Goal: Find specific page/section: Find specific page/section

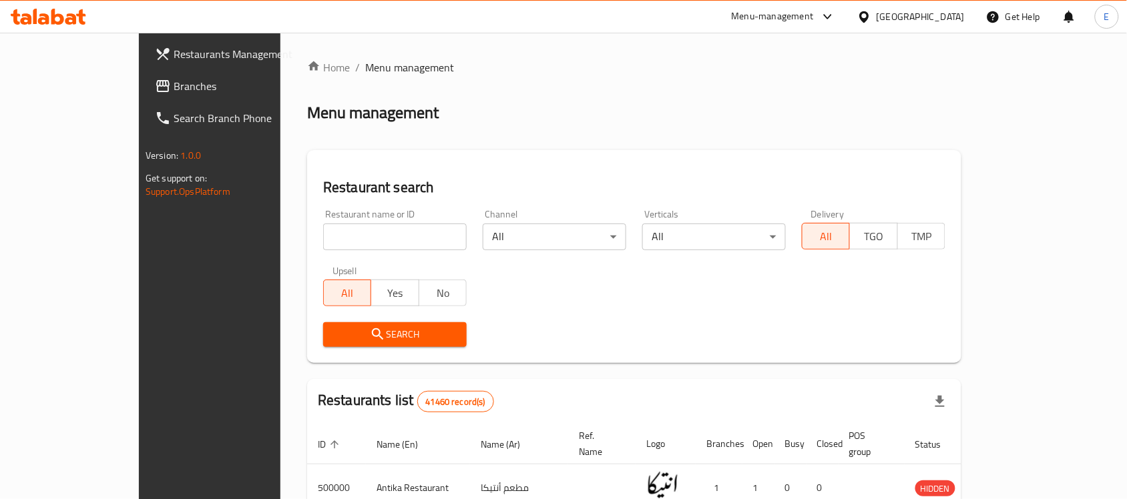
click at [344, 238] on input "search" at bounding box center [395, 237] width 144 height 27
click at [354, 236] on input "search" at bounding box center [395, 237] width 144 height 27
click button "Search" at bounding box center [395, 334] width 144 height 25
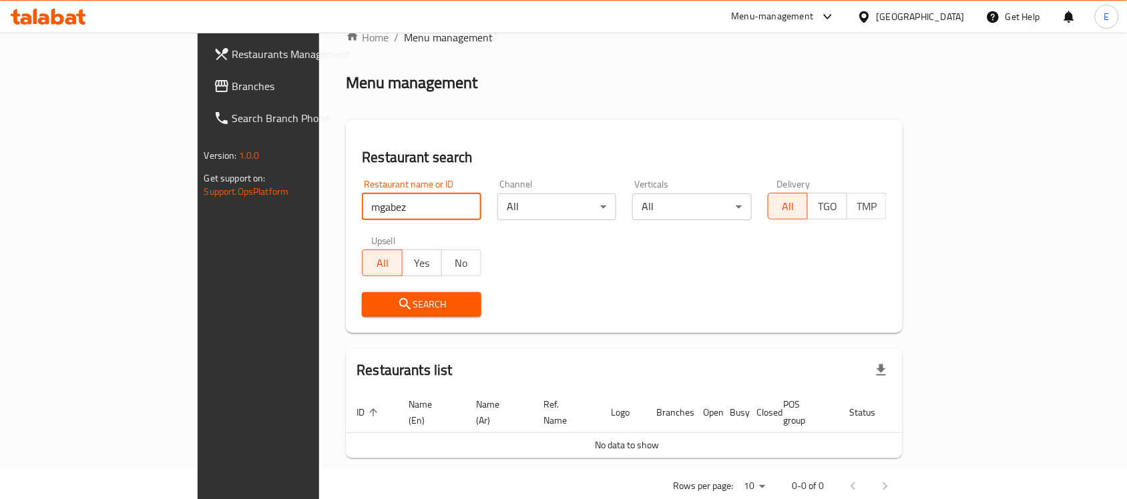
scroll to position [45, 0]
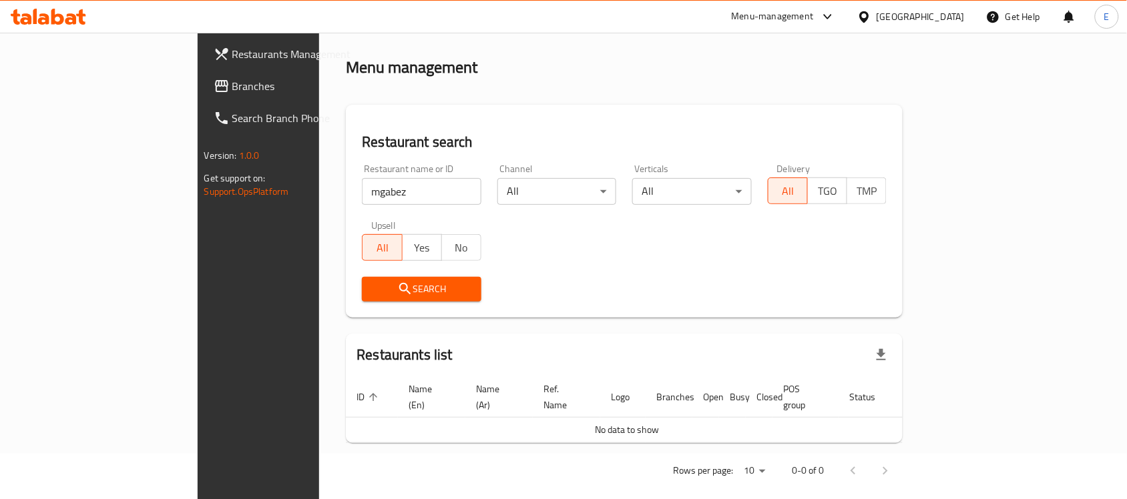
click at [362, 192] on input "mgabez" at bounding box center [421, 191] width 119 height 27
type input "mgabes"
click button "Search" at bounding box center [421, 289] width 119 height 25
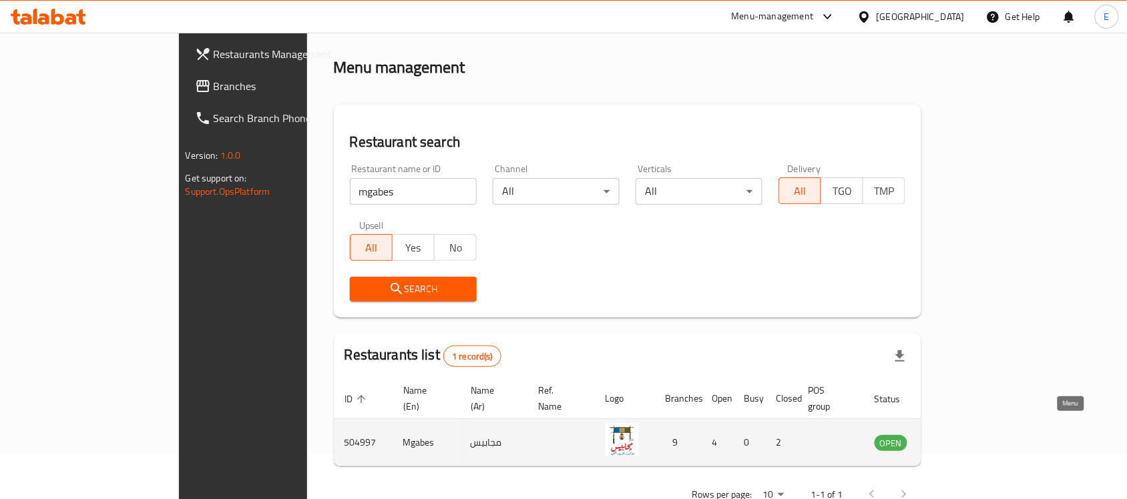
click at [960, 435] on icon "enhanced table" at bounding box center [952, 443] width 16 height 16
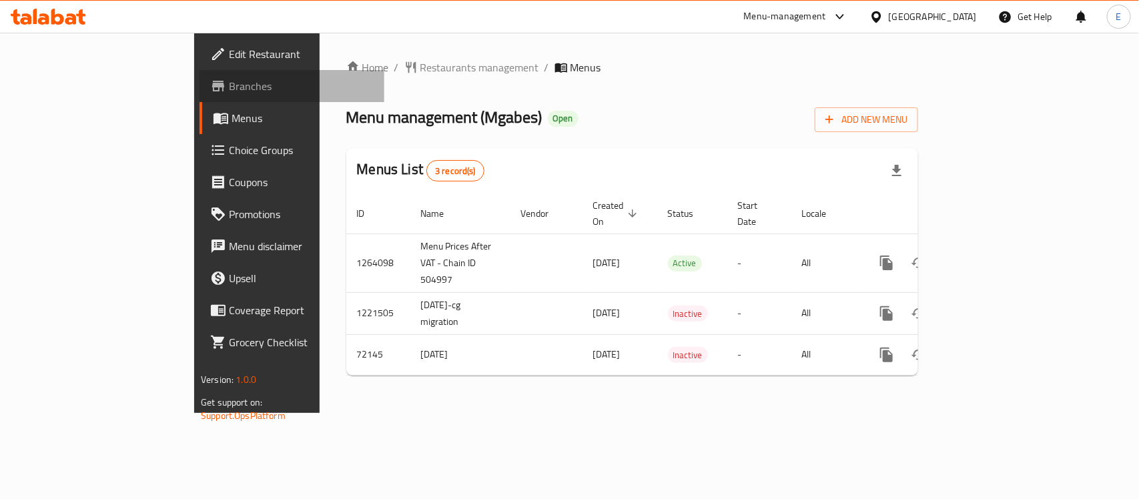
click at [229, 78] on span "Branches" at bounding box center [301, 86] width 145 height 16
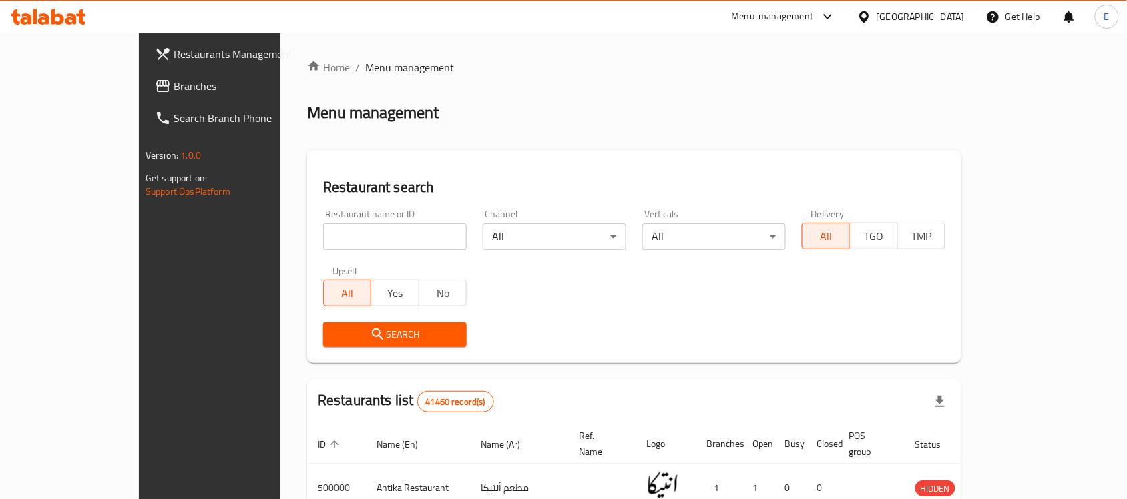
click at [814, 21] on div "Menu-management" at bounding box center [773, 17] width 82 height 16
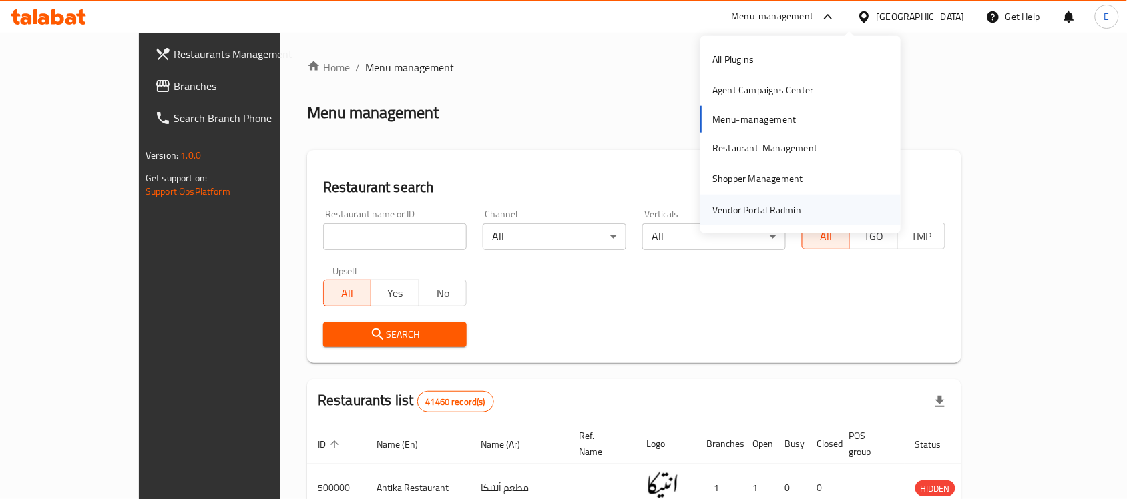
click at [785, 208] on div "Vendor Portal Radmin" at bounding box center [756, 209] width 89 height 15
